Goal: Information Seeking & Learning: Check status

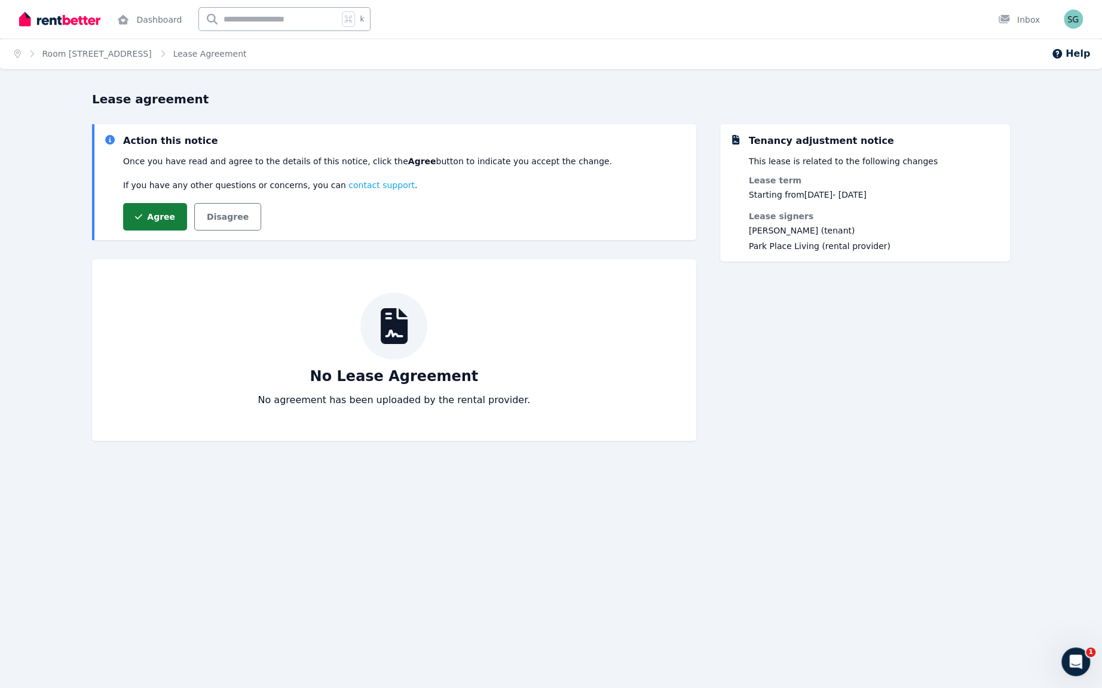
click at [180, 231] on button "Agree" at bounding box center [155, 216] width 64 height 27
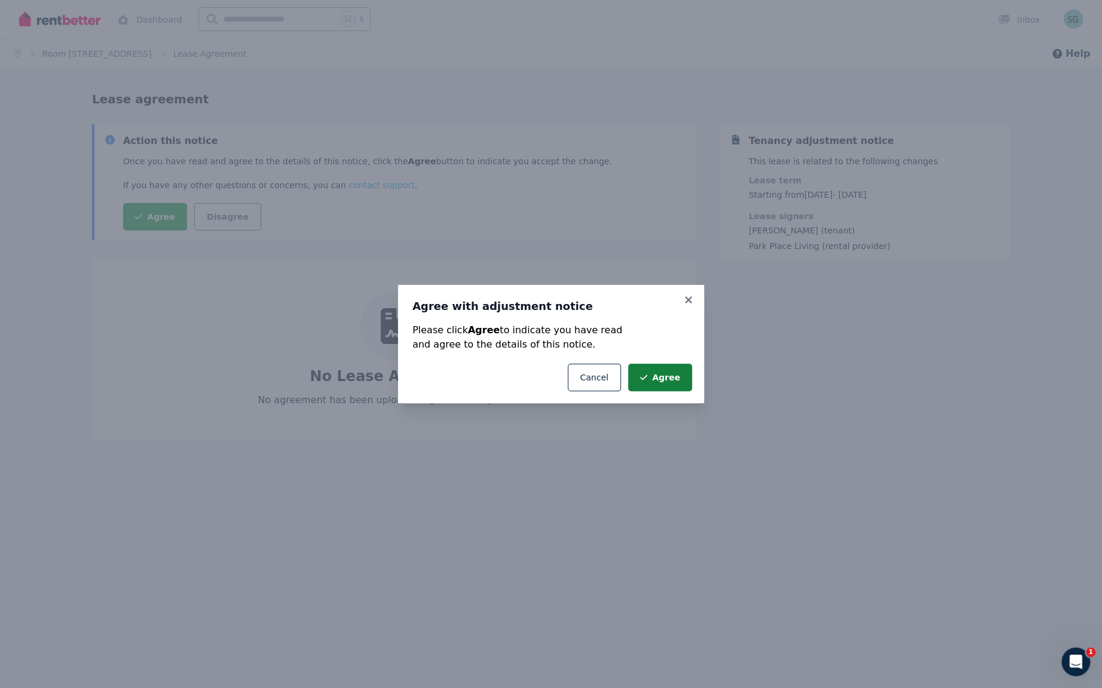
click at [692, 390] on button "Agree" at bounding box center [660, 377] width 64 height 27
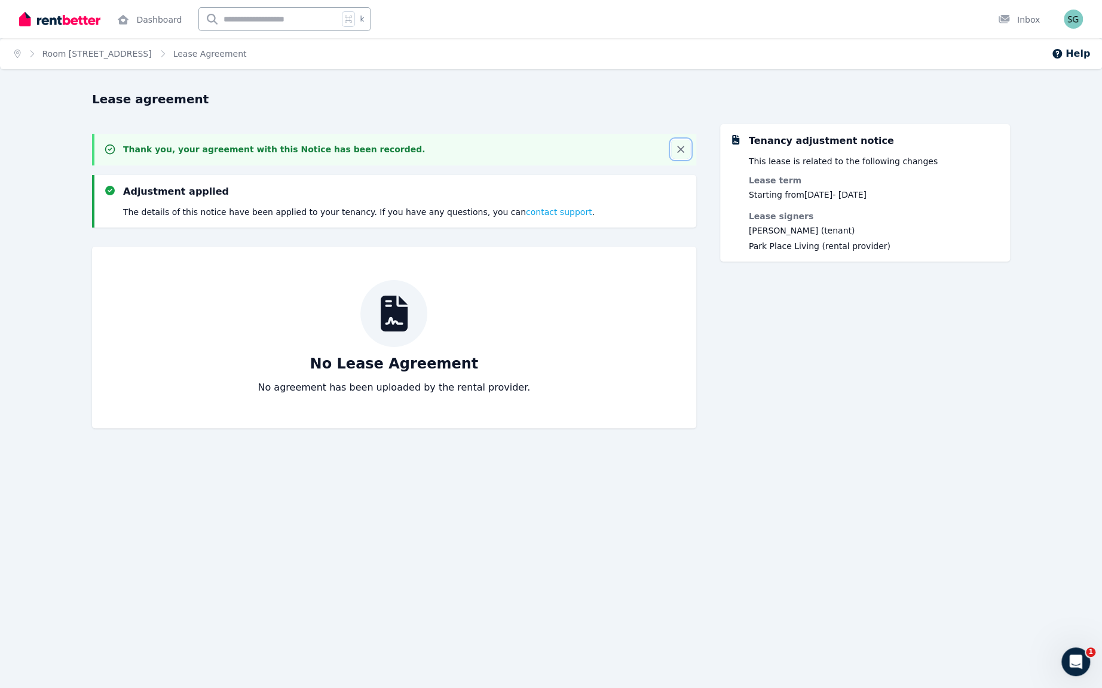
click at [678, 152] on icon "button" at bounding box center [681, 149] width 6 height 6
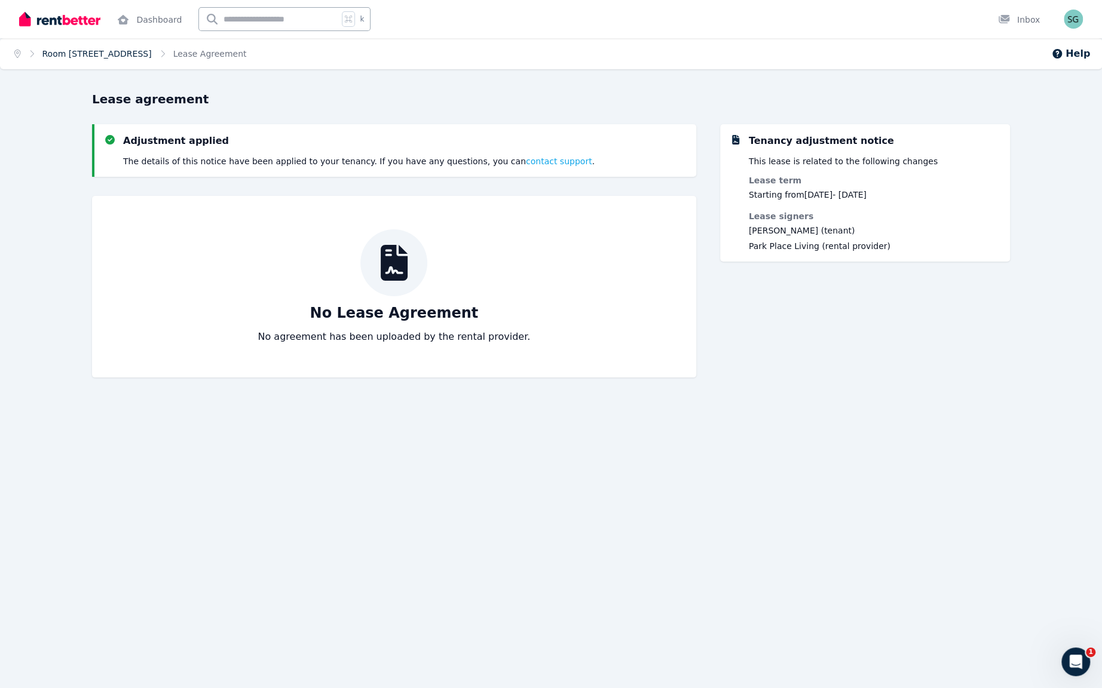
click at [143, 59] on link "Room [STREET_ADDRESS]" at bounding box center [96, 54] width 109 height 10
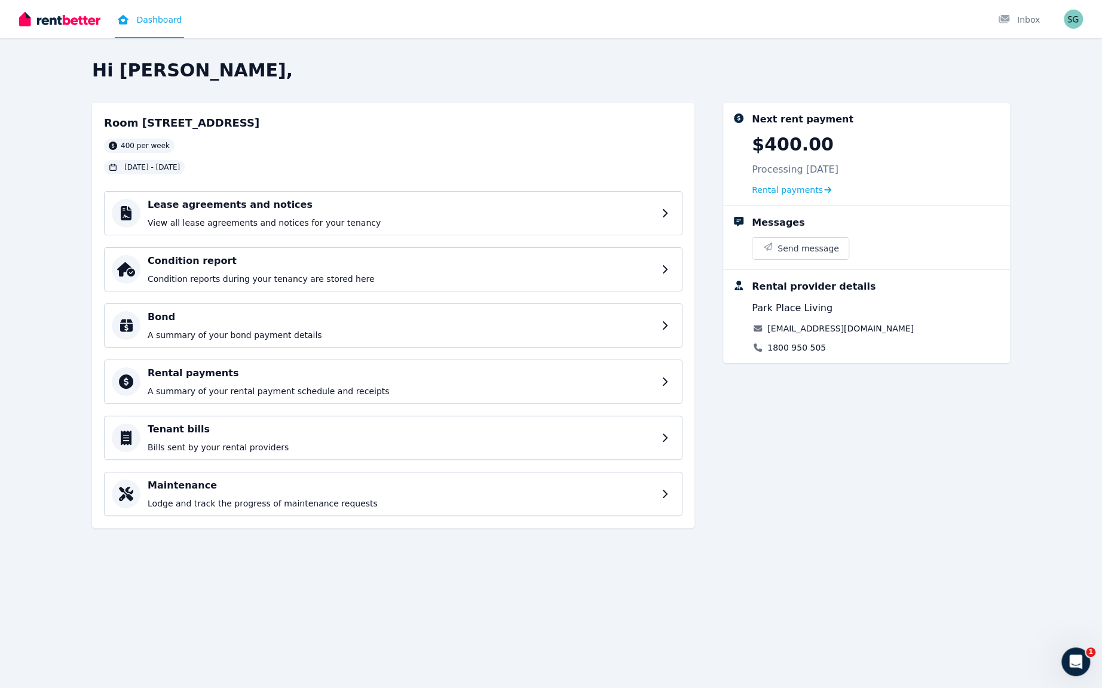
click at [180, 172] on span "14 Sep 2025 - 13 Feb 2026" at bounding box center [152, 168] width 56 height 10
click at [338, 106] on div "Hi Shreyan, Room 11, 4 Park Parade, Bondi 400 per week 14 Sep 2025 - 13 Feb 202…" at bounding box center [551, 300] width 918 height 480
click at [345, 324] on h4 "Bond" at bounding box center [403, 317] width 511 height 14
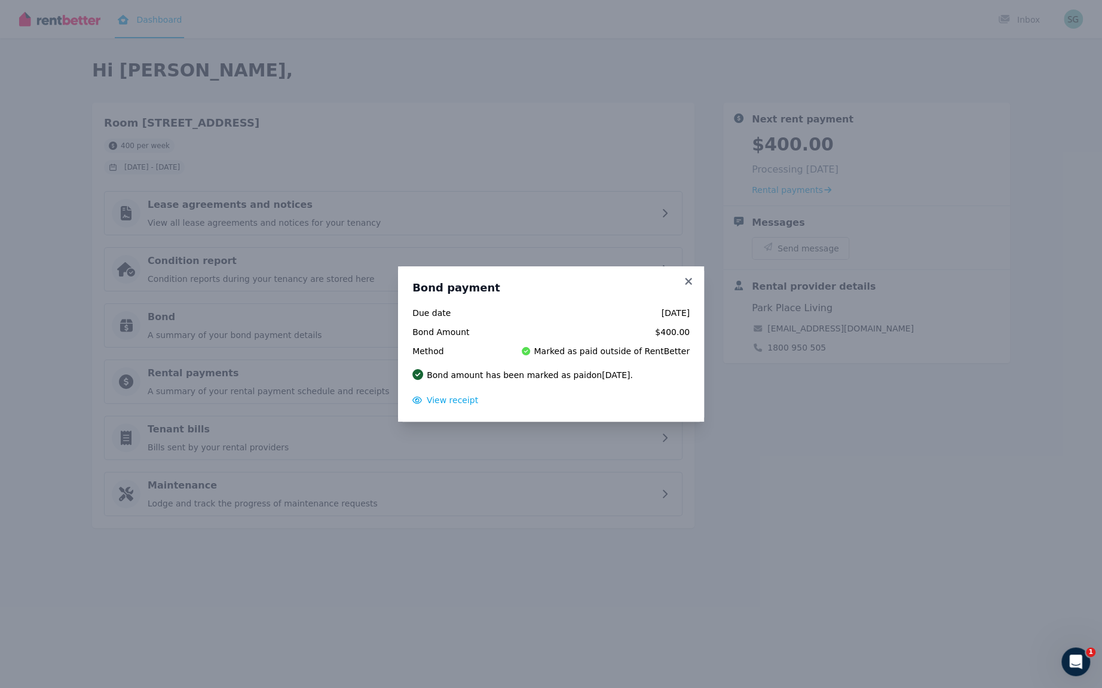
click at [295, 353] on div "Bond payment Due date 14 May 2025 Bond Amount $400.00 Method Marked as paid out…" at bounding box center [551, 344] width 1102 height 688
click at [309, 573] on div "Bond payment Due date 14 May 2025 Bond Amount $400.00 Method Marked as paid out…" at bounding box center [551, 344] width 1102 height 688
click at [694, 276] on icon at bounding box center [688, 281] width 12 height 11
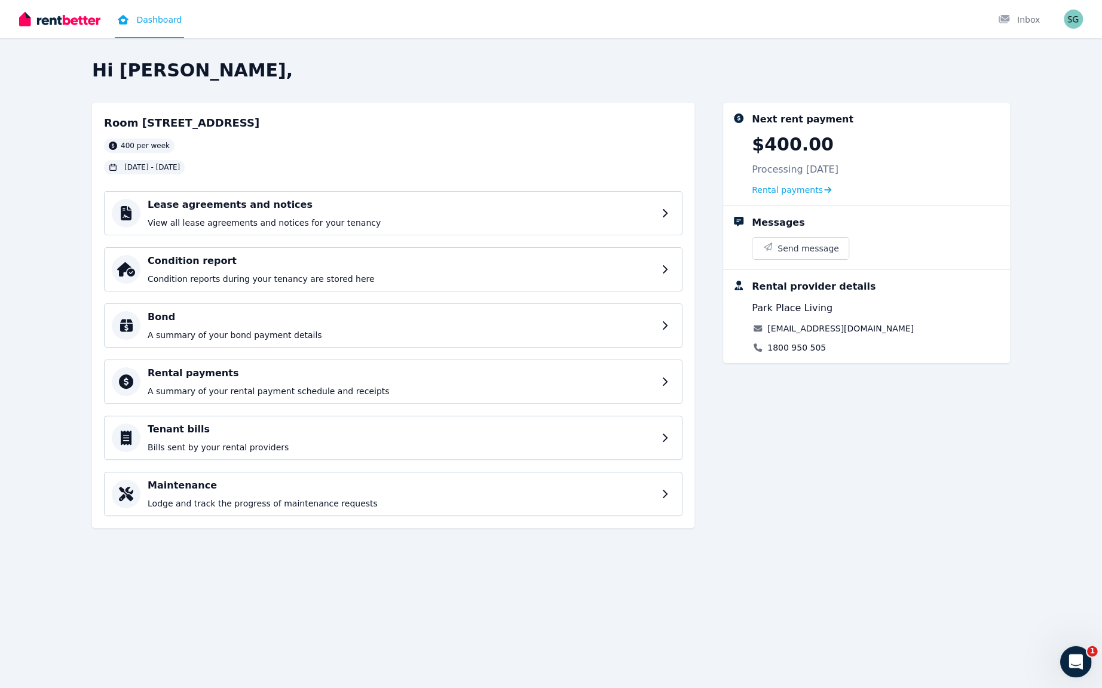
click at [1066, 660] on icon "Open Intercom Messenger" at bounding box center [1074, 661] width 20 height 20
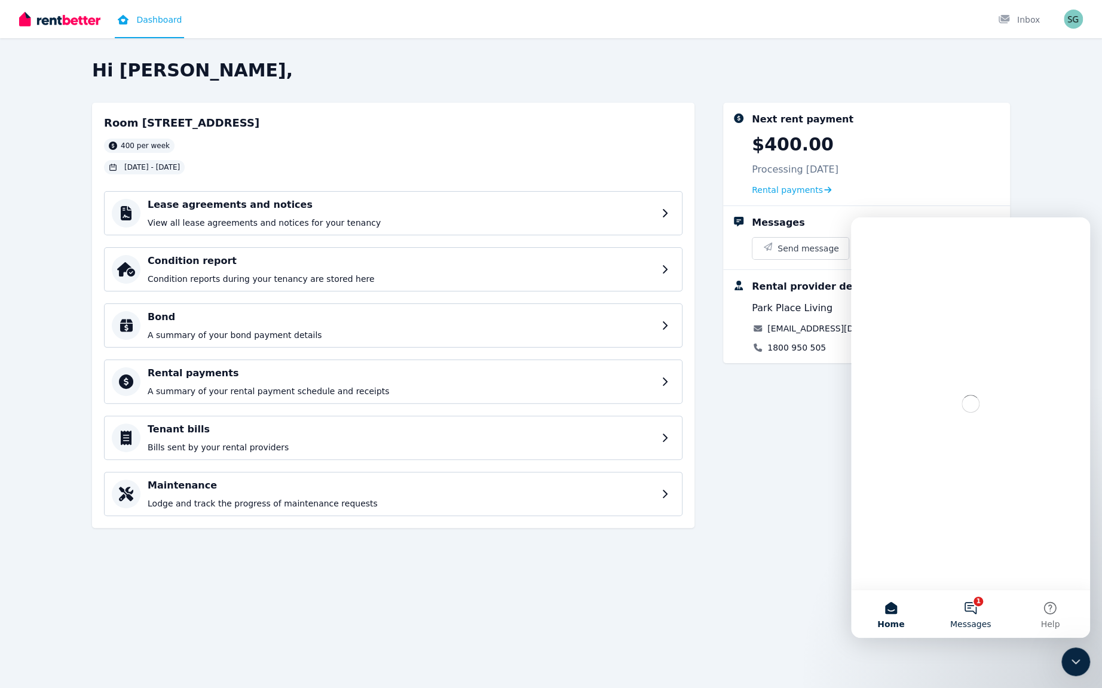
click at [997, 618] on button "1 Messages" at bounding box center [969, 614] width 79 height 48
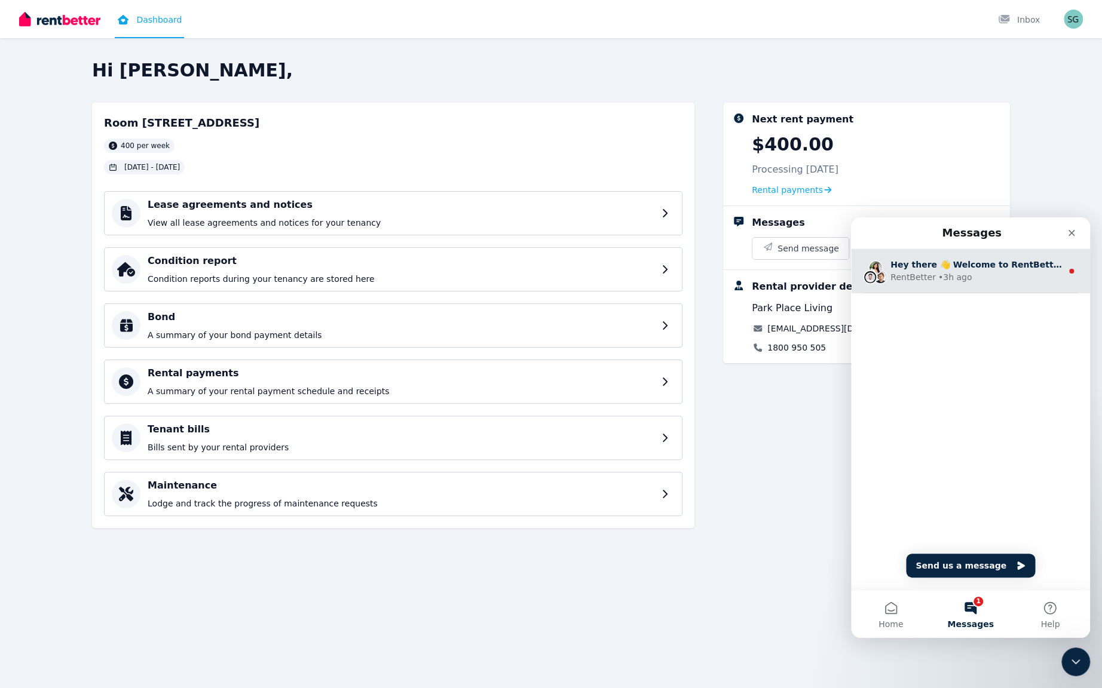
click at [943, 281] on div "• 3h ago" at bounding box center [955, 277] width 34 height 13
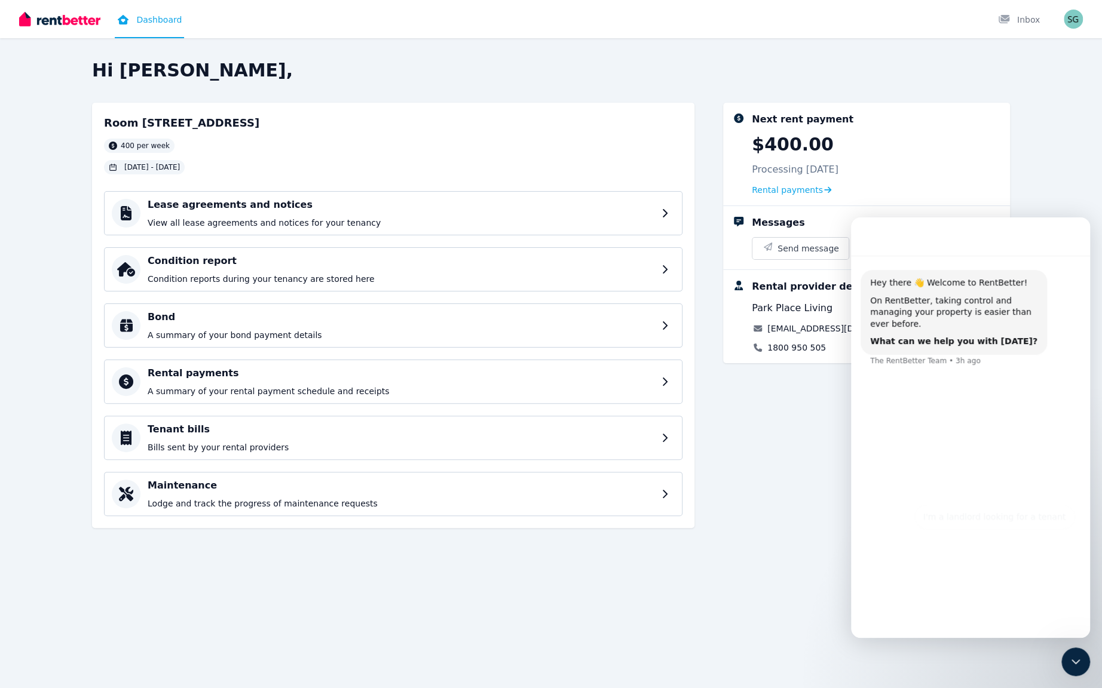
click at [1012, 165] on div "Hi Shreyan, Room 11, 4 Park Parade, Bondi 400 per week 14 Sep 2025 - 13 Feb 202…" at bounding box center [551, 311] width 1102 height 502
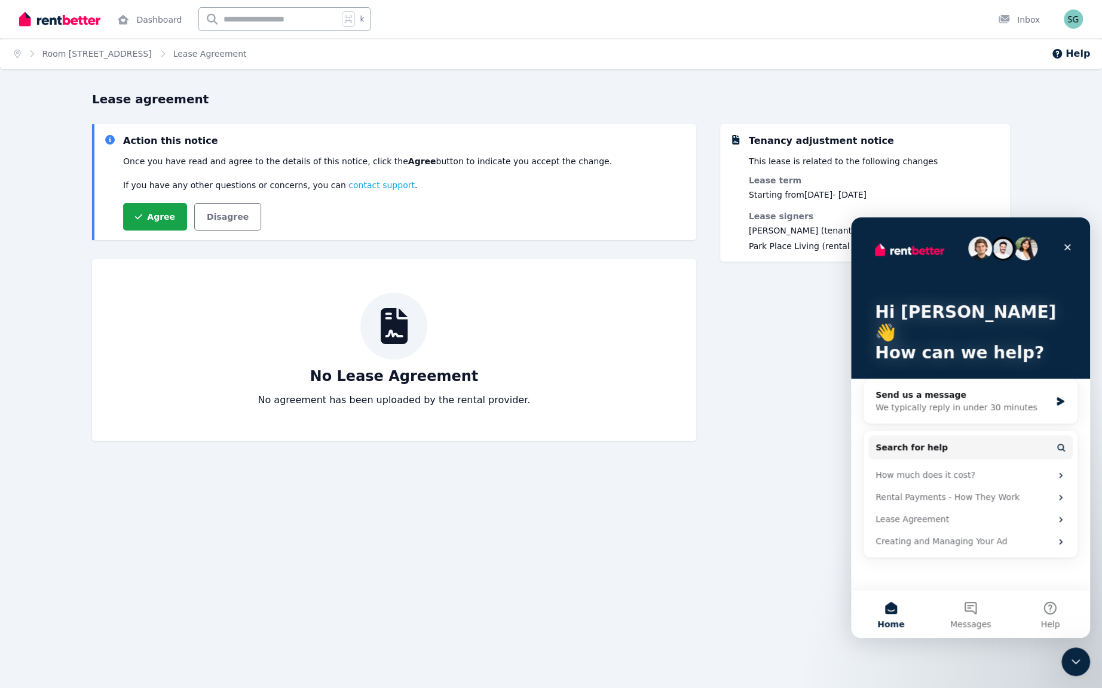
click at [691, 412] on div "No Lease Agreement No agreement has been uploaded by the rental provider." at bounding box center [394, 350] width 604 height 182
click at [1066, 246] on icon "Close" at bounding box center [1067, 247] width 7 height 7
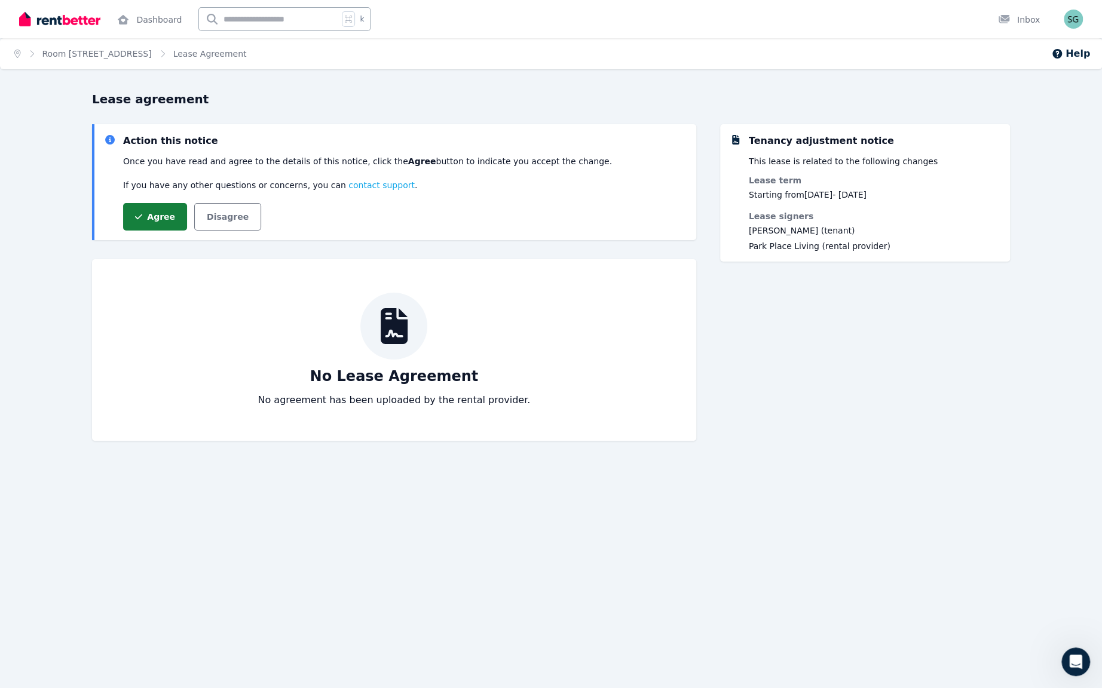
click at [179, 231] on button "Agree" at bounding box center [155, 216] width 64 height 27
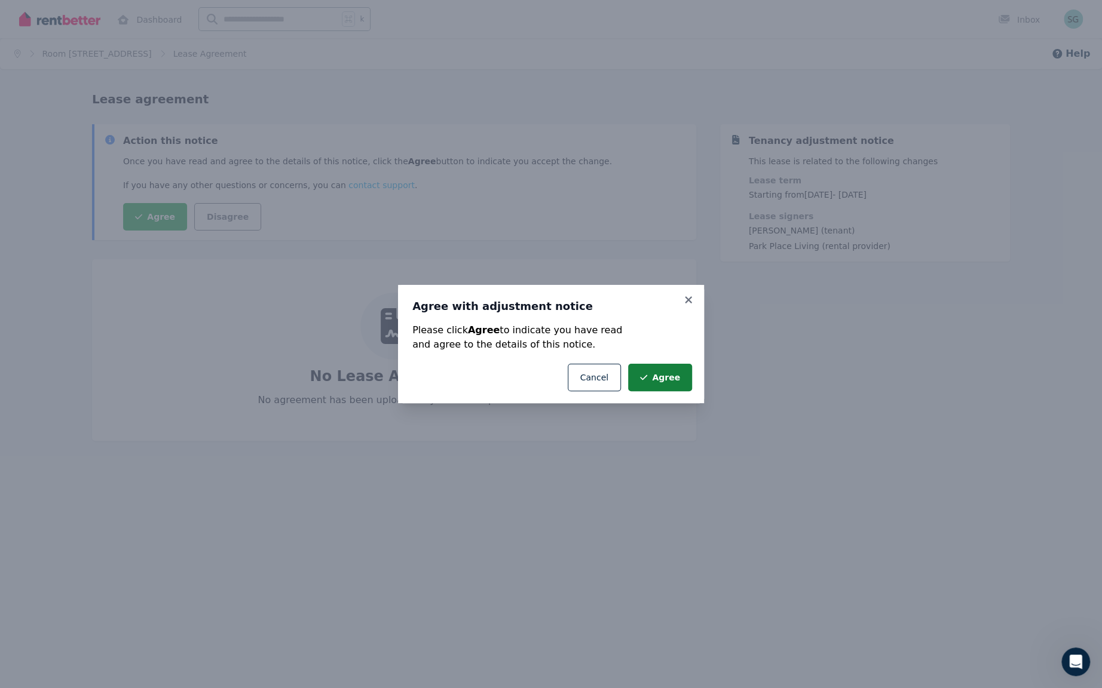
click at [692, 391] on button "Agree" at bounding box center [660, 377] width 64 height 27
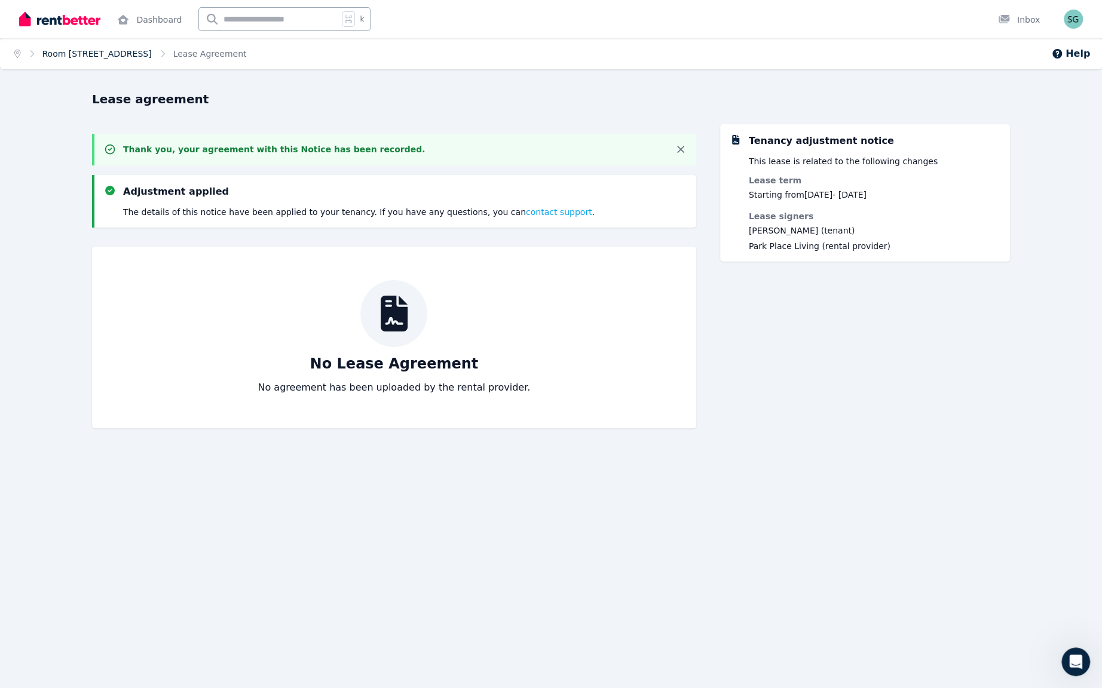
click at [84, 59] on link "Room [STREET_ADDRESS]" at bounding box center [96, 54] width 109 height 10
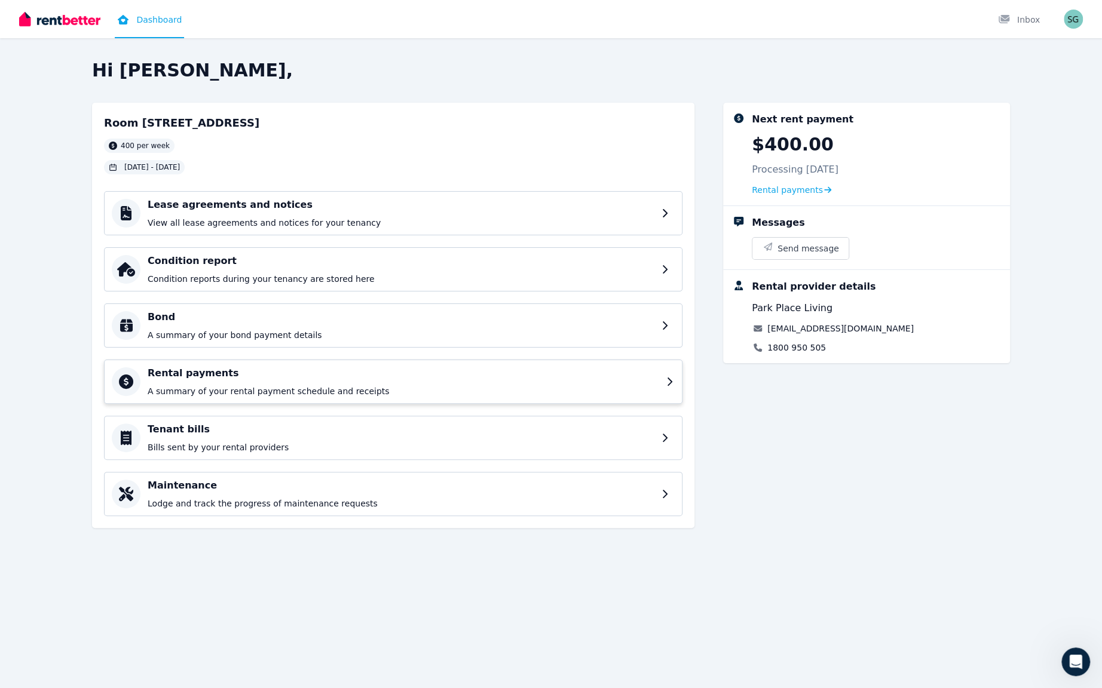
click at [486, 381] on h4 "Rental payments" at bounding box center [403, 373] width 511 height 14
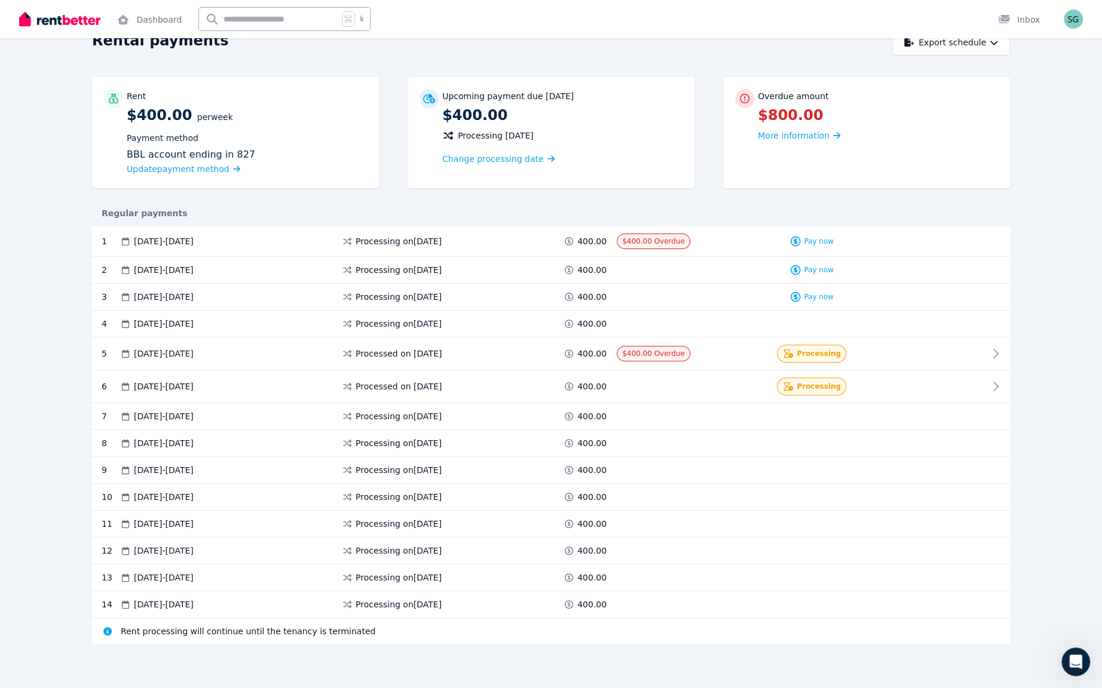
scroll to position [241, 0]
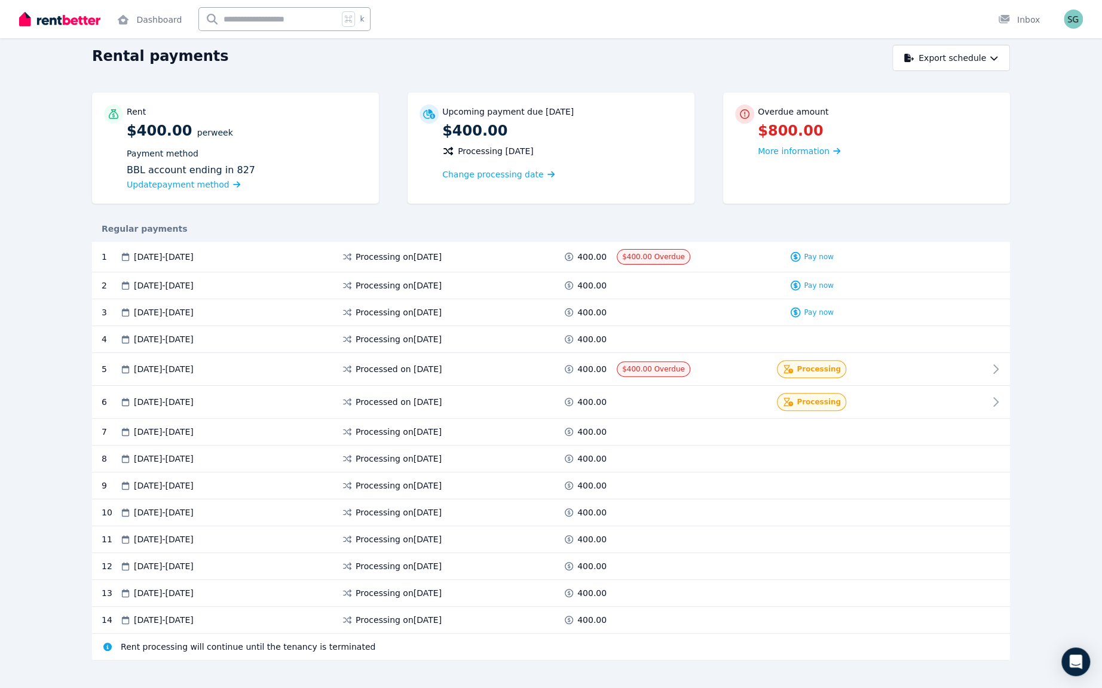
scroll to position [45, 0]
click at [900, 377] on div "Processing" at bounding box center [811, 368] width 210 height 18
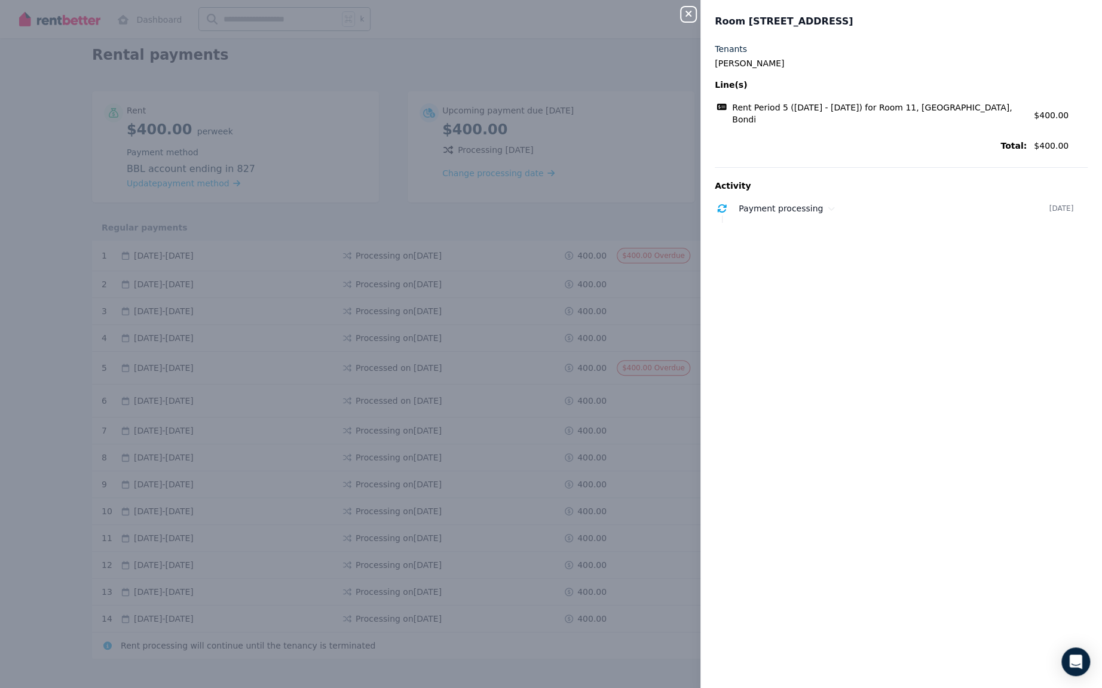
click at [545, 425] on div "Close panel Room 11, 4 Park Parade, Bondi Tenants Shreyan Gupta Line(s) Rent Pe…" at bounding box center [551, 344] width 1102 height 688
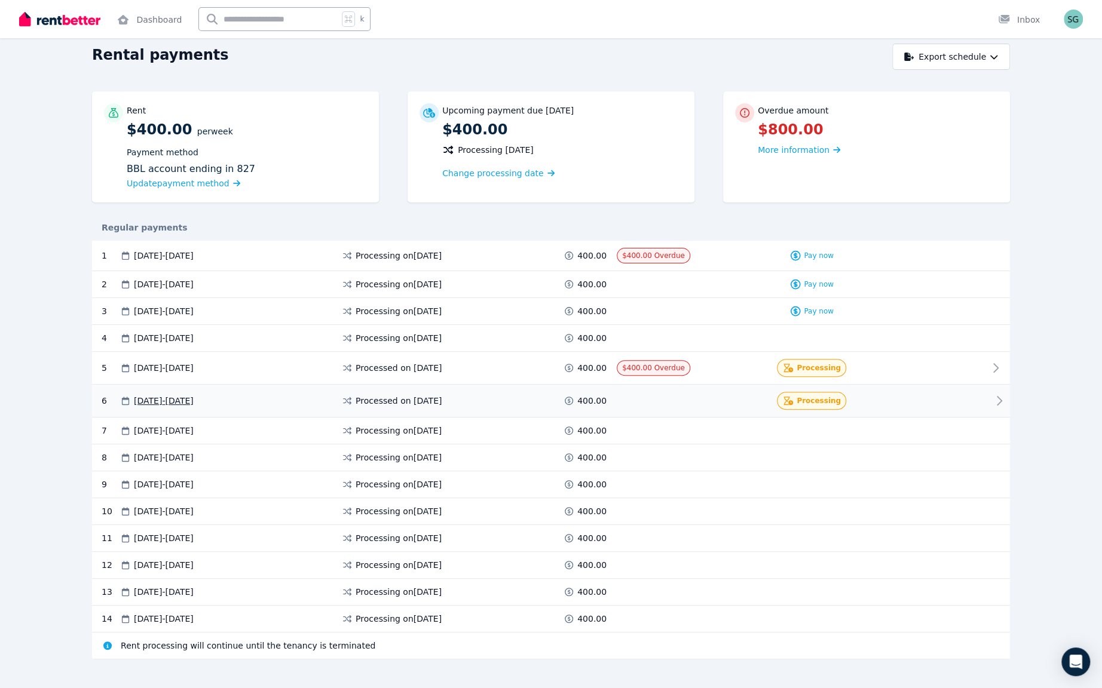
click at [725, 410] on div "Processing" at bounding box center [811, 401] width 210 height 18
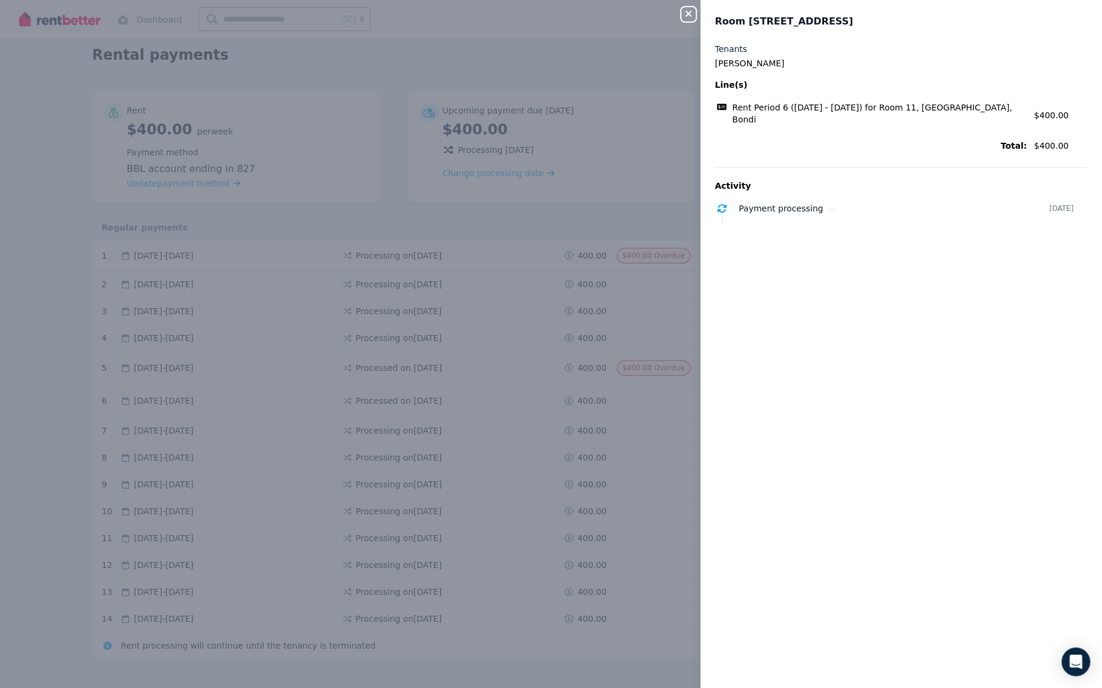
click at [471, 433] on div "Close panel Room 11, 4 Park Parade, Bondi Tenants Shreyan Gupta Line(s) Rent Pe…" at bounding box center [551, 344] width 1102 height 688
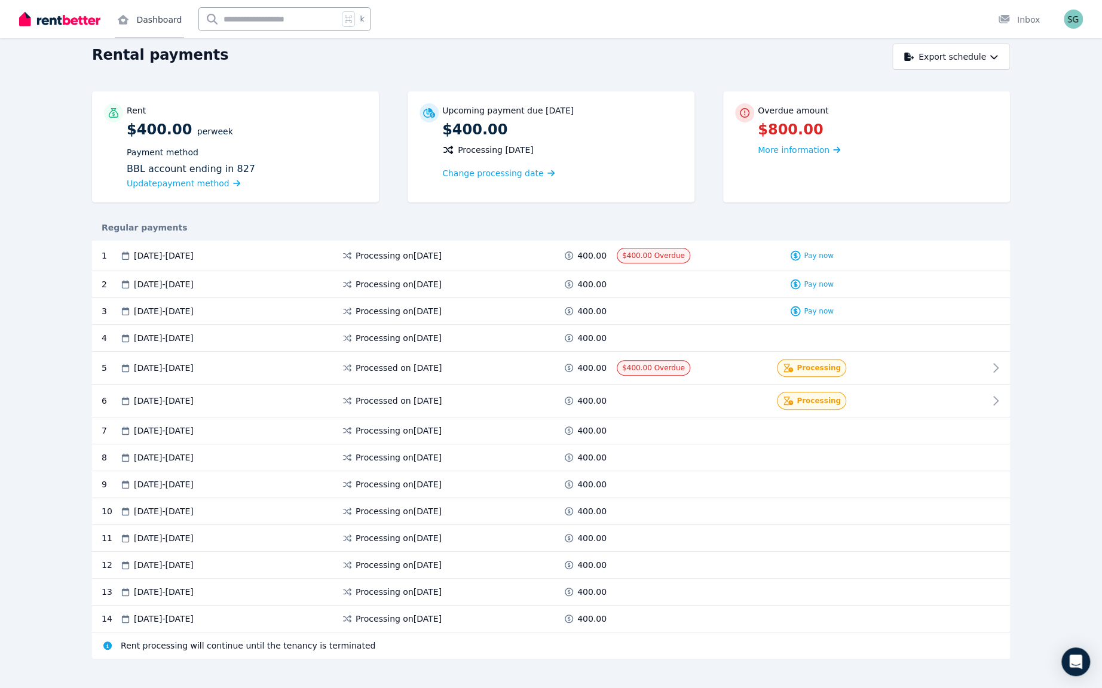
click at [184, 16] on link "Dashboard" at bounding box center [149, 19] width 69 height 38
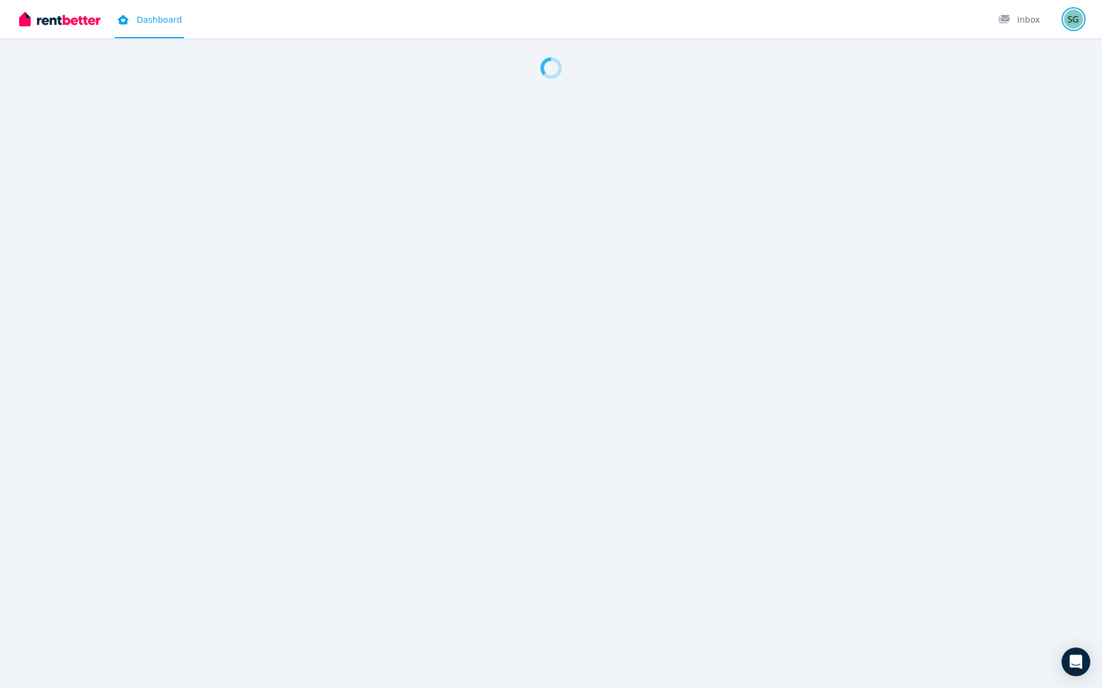
click at [1071, 26] on img "button" at bounding box center [1073, 19] width 19 height 19
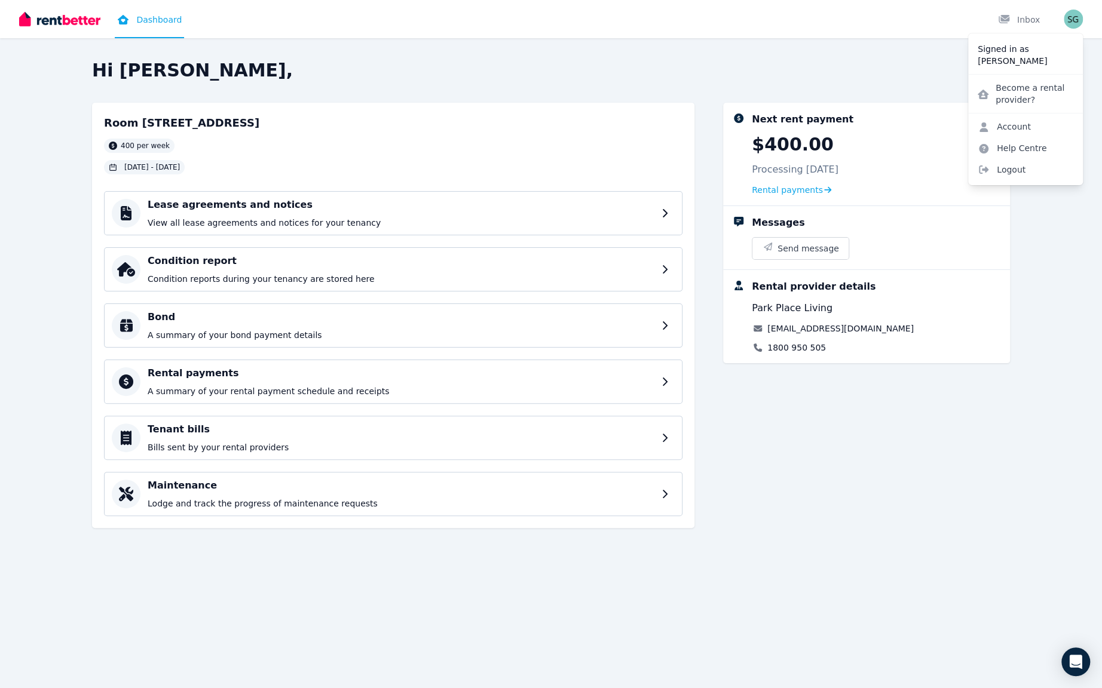
click at [460, 127] on div "Hi Shreyan, Room 11, 4 Park Parade, Bondi 400 per week 14 Sep 2025 - 20 Dec 202…" at bounding box center [551, 300] width 918 height 480
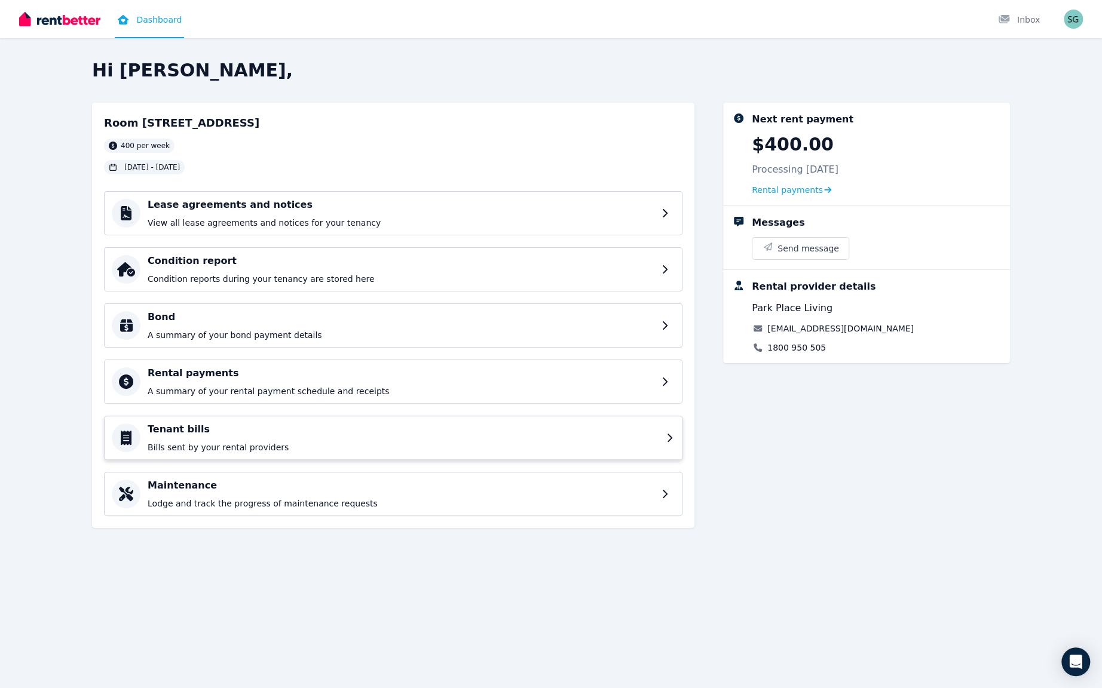
drag, startPoint x: 303, startPoint y: 547, endPoint x: 343, endPoint y: 540, distance: 40.8
click at [343, 453] on div "Tenant bills Bills sent by your rental providers" at bounding box center [403, 437] width 511 height 31
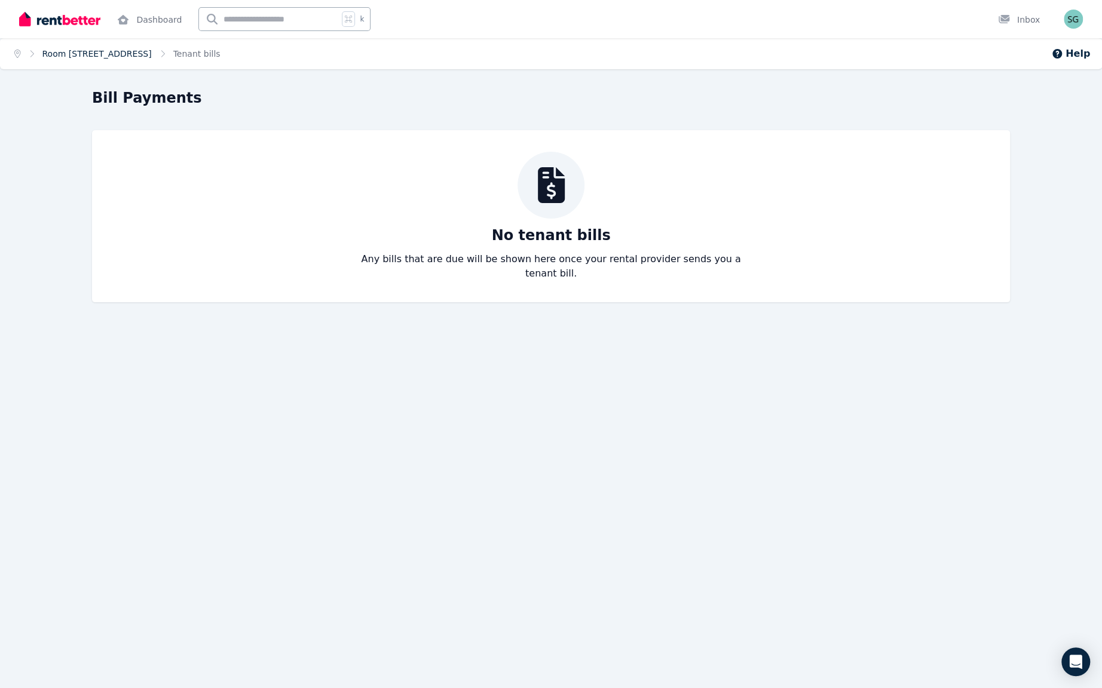
click at [152, 59] on link "Room [STREET_ADDRESS]" at bounding box center [96, 54] width 109 height 10
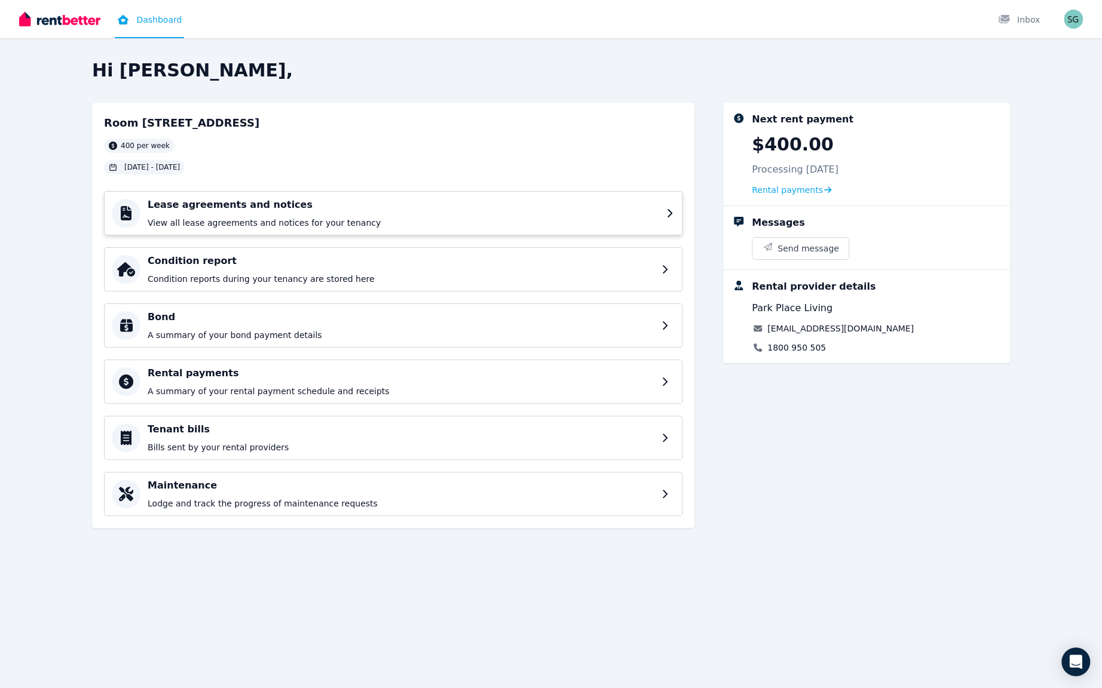
click at [360, 229] on p "View all lease agreements and notices for your tenancy" at bounding box center [403, 223] width 511 height 12
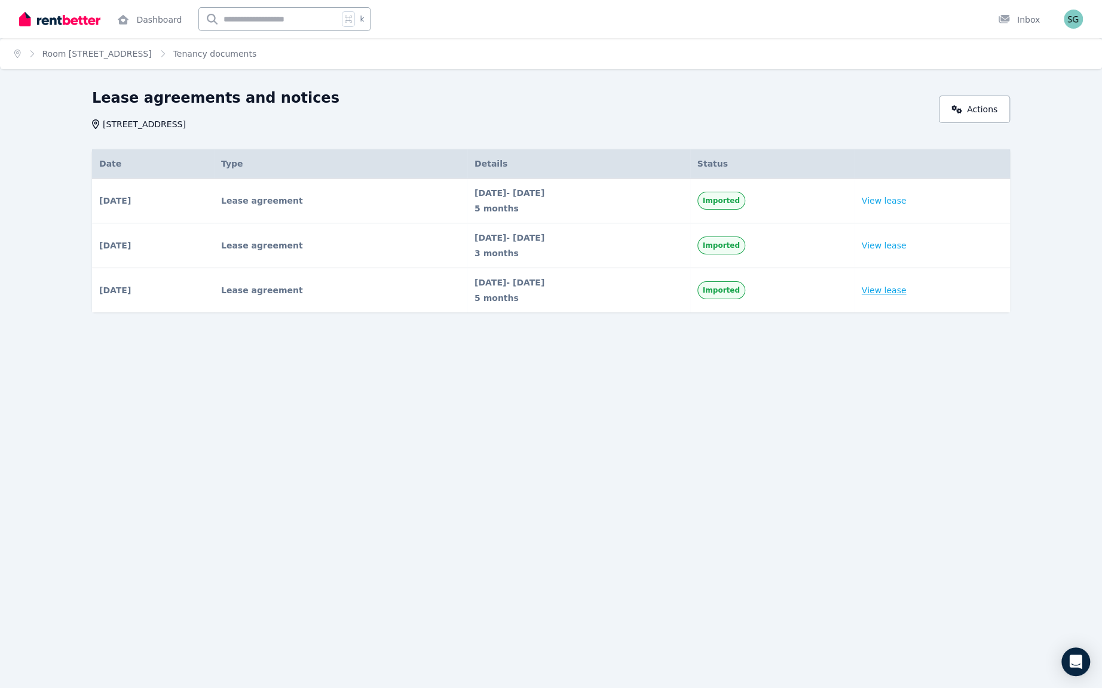
click at [906, 296] on link "View lease" at bounding box center [884, 290] width 45 height 12
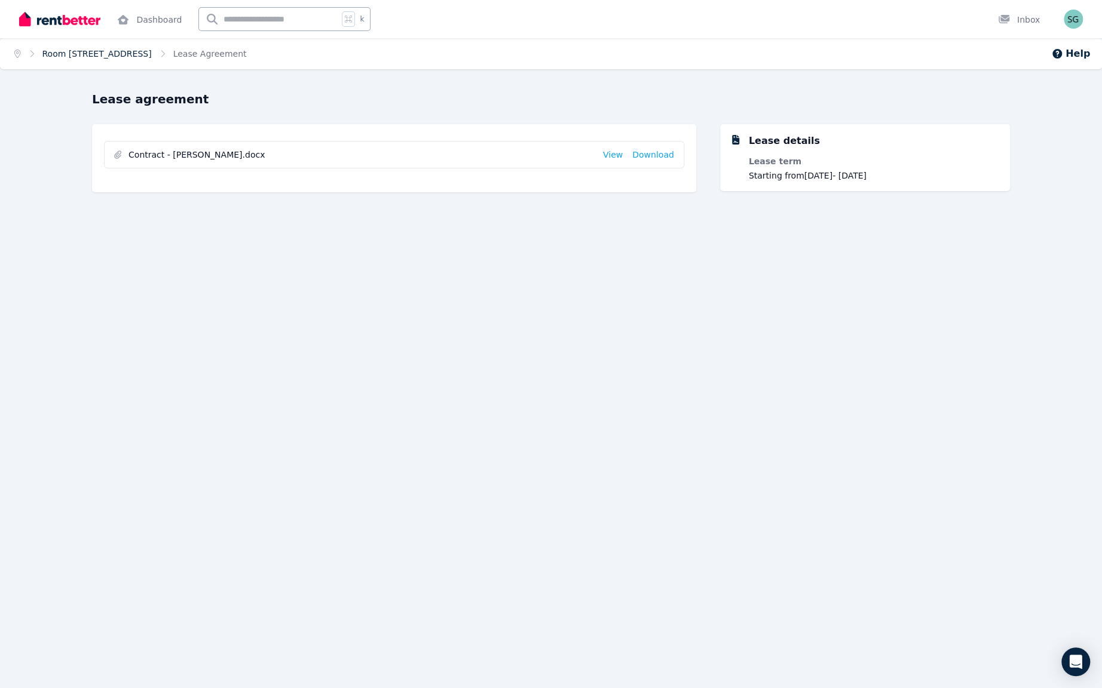
click at [152, 59] on link "Room [STREET_ADDRESS]" at bounding box center [96, 54] width 109 height 10
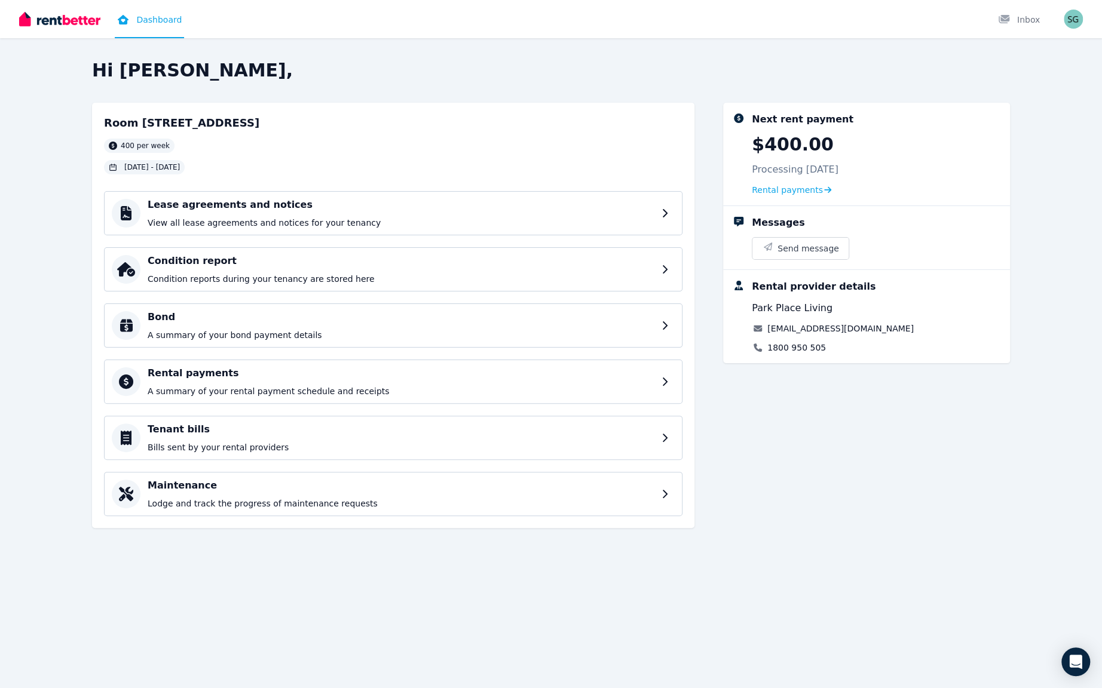
scroll to position [11, 0]
click at [268, 397] on p "A summary of your rental payment schedule and receipts" at bounding box center [403, 391] width 511 height 12
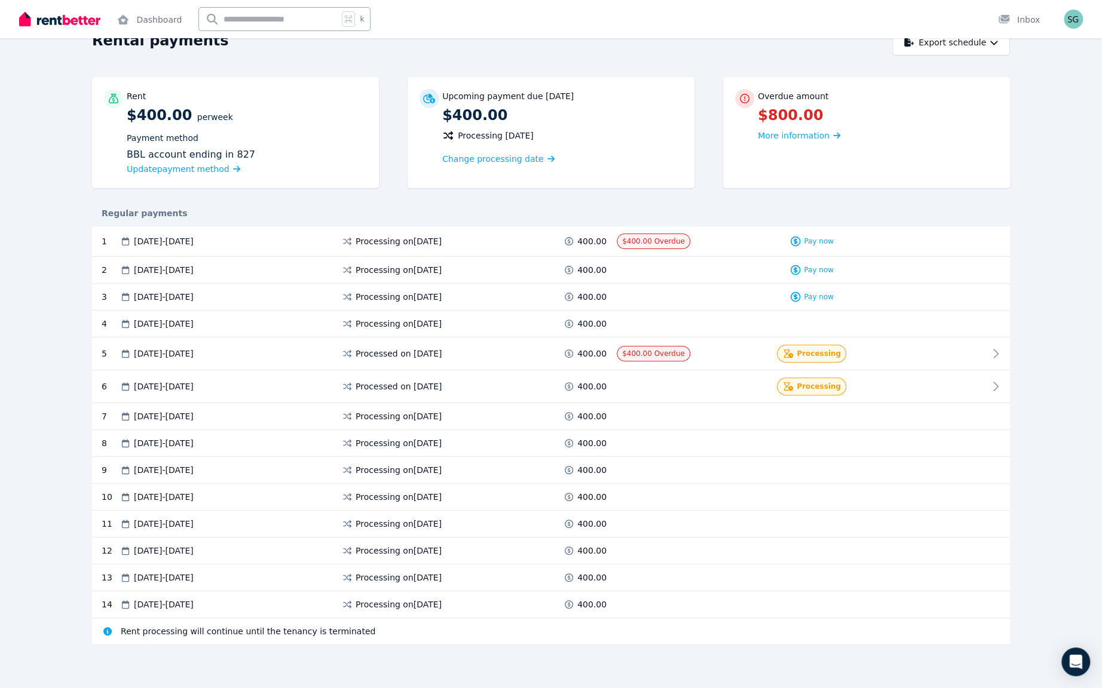
scroll to position [241, 0]
